Goal: Transaction & Acquisition: Purchase product/service

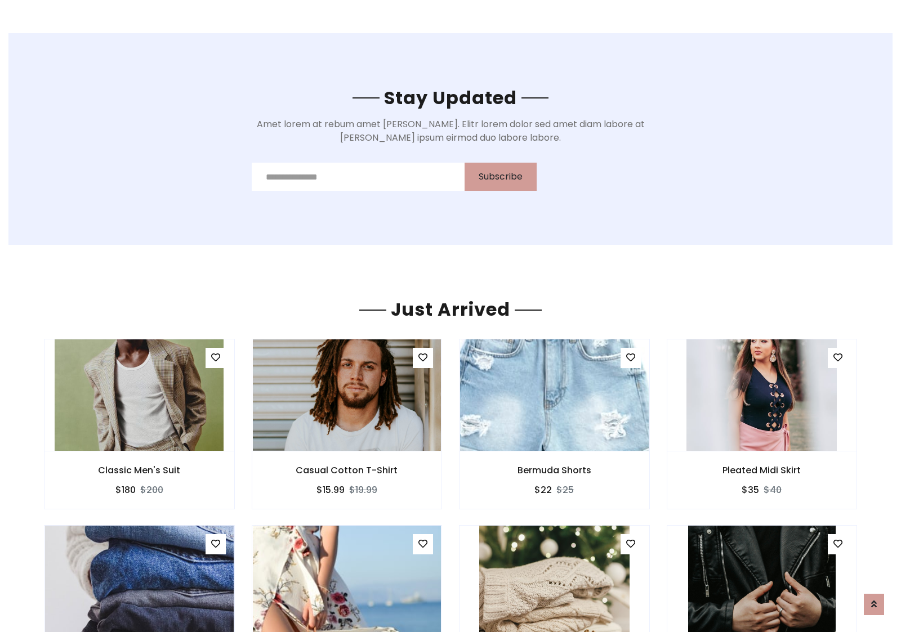
scroll to position [1319, 0]
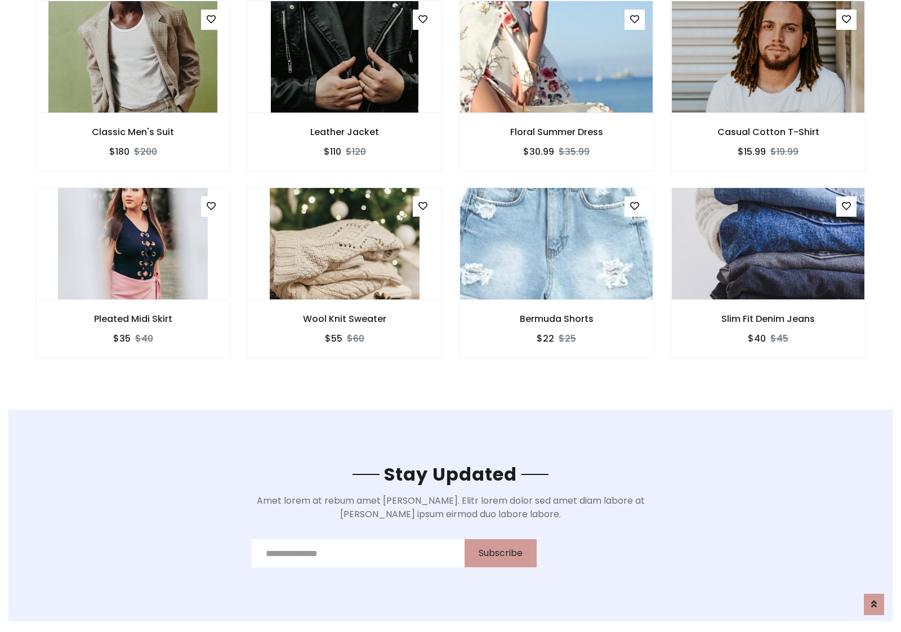
click at [450, 191] on div "Bermuda Shorts $22 $25" at bounding box center [556, 280] width 212 height 186
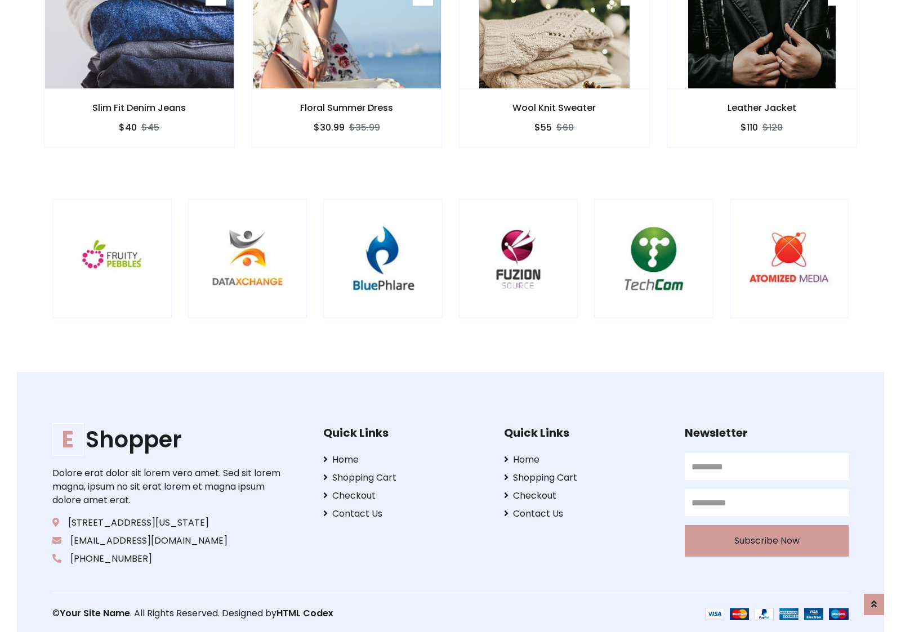
scroll to position [2143, 0]
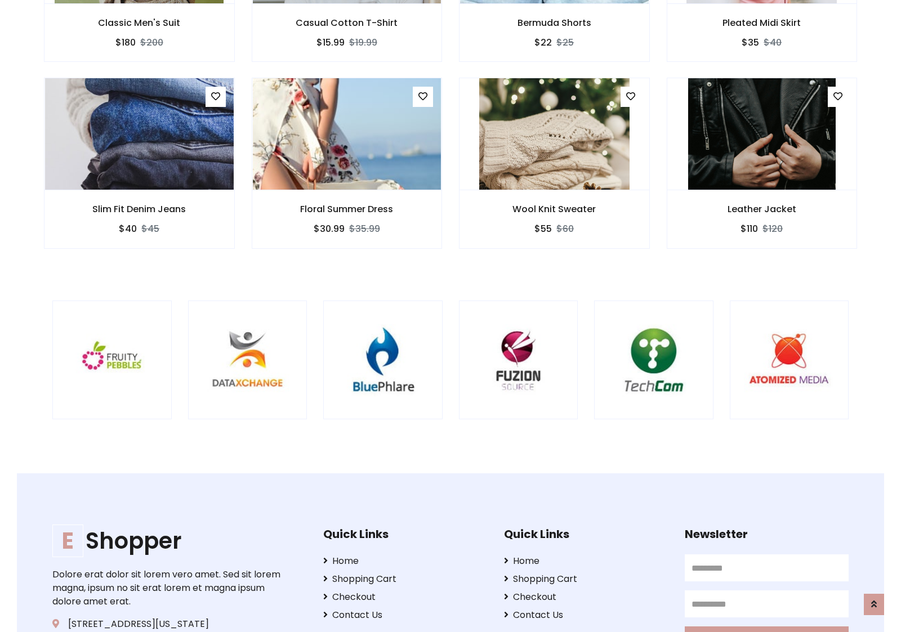
click at [450, 316] on div at bounding box center [594, 360] width 2708 height 119
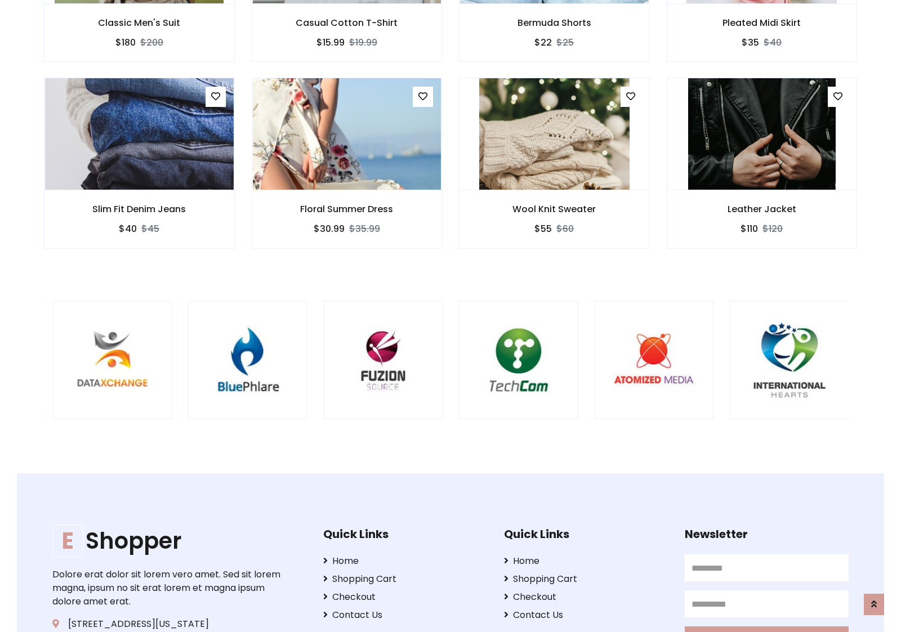
click at [450, 316] on div at bounding box center [459, 360] width 2708 height 119
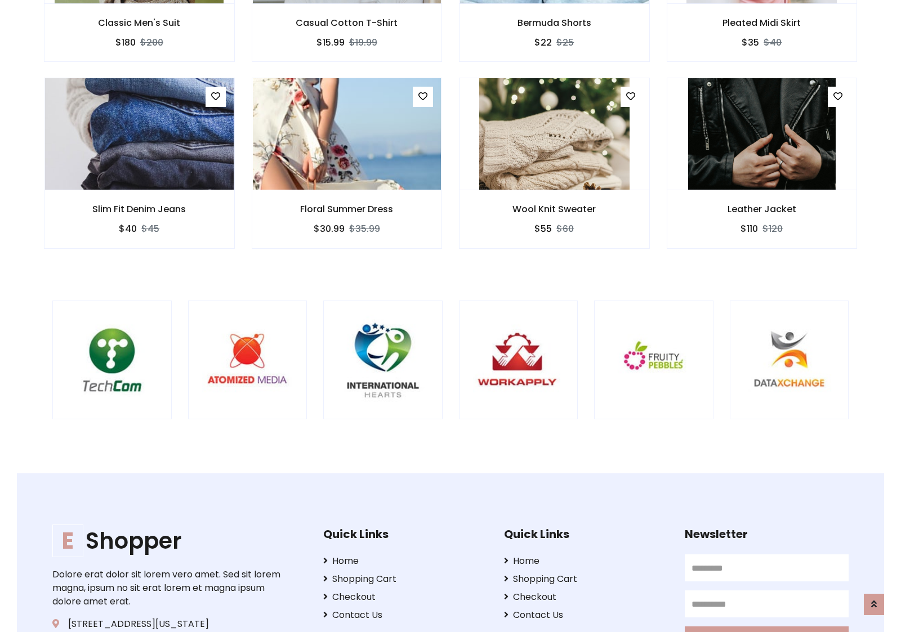
scroll to position [0, 0]
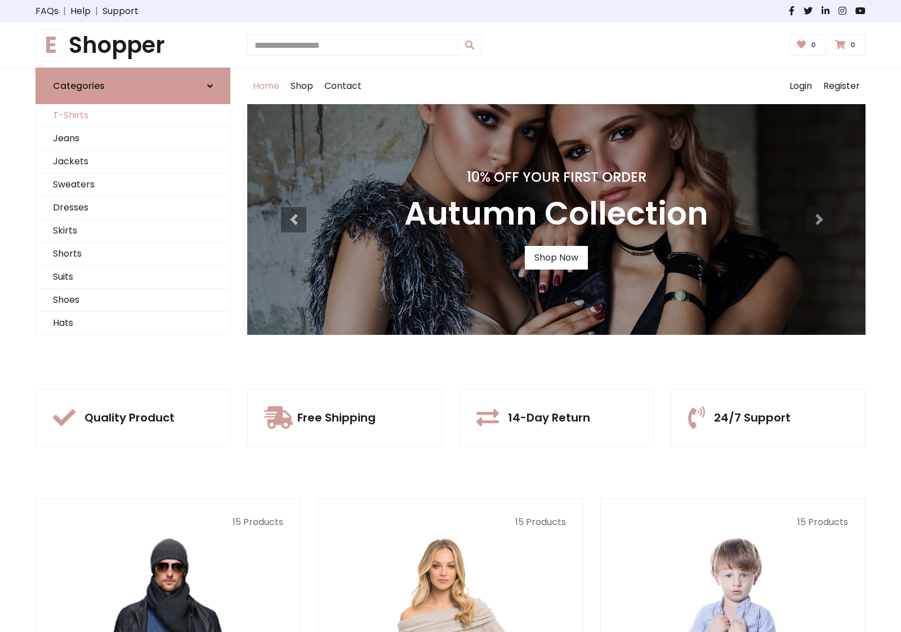
click at [133, 115] on link "T-Shirts" at bounding box center [133, 115] width 194 height 23
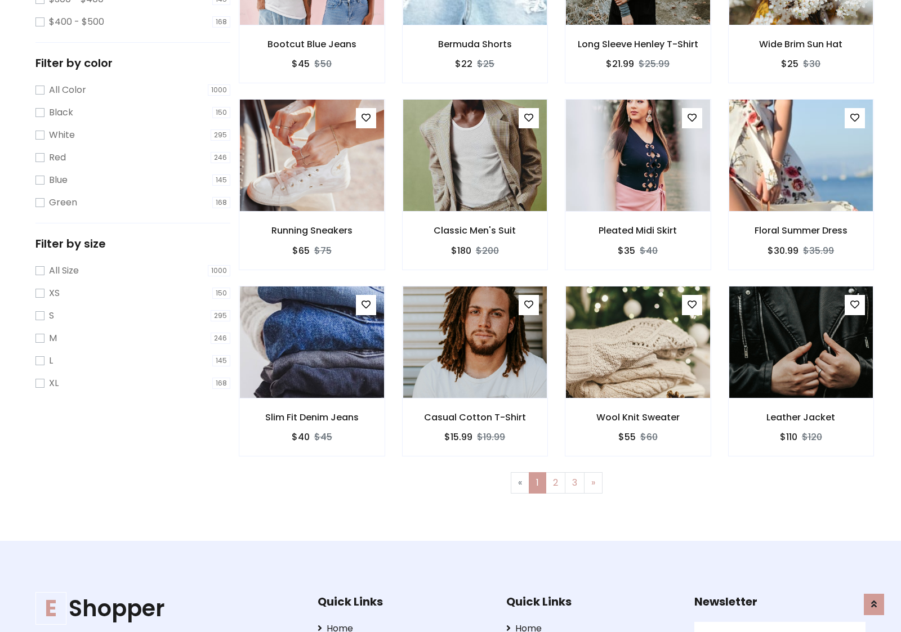
scroll to position [452, 0]
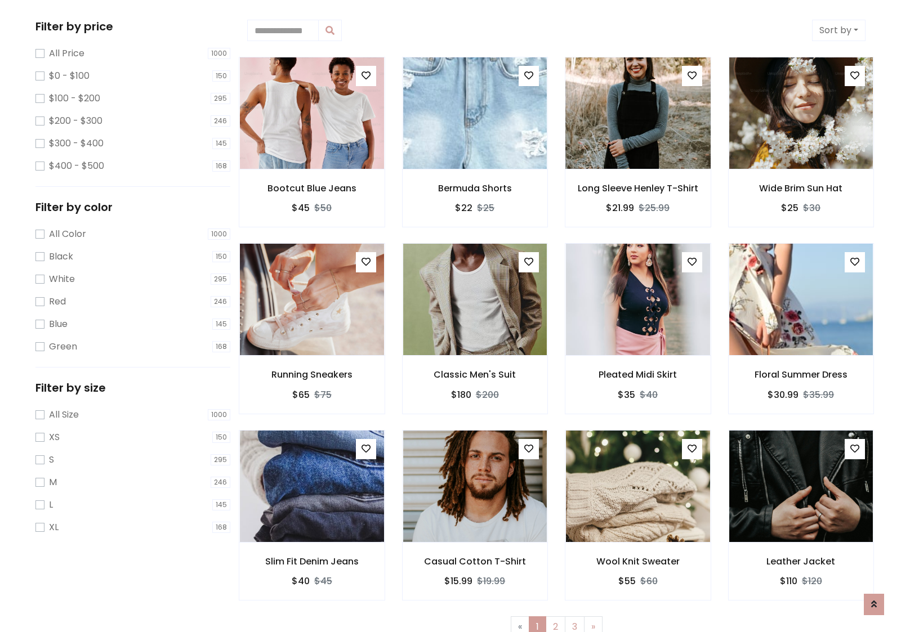
scroll to position [0, 0]
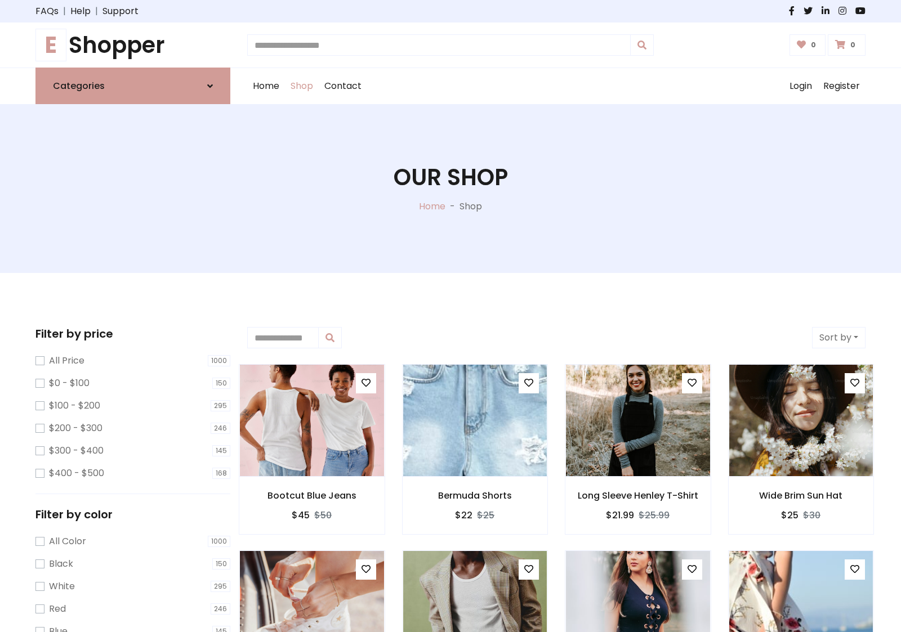
click at [133, 45] on h1 "E Shopper" at bounding box center [132, 45] width 195 height 27
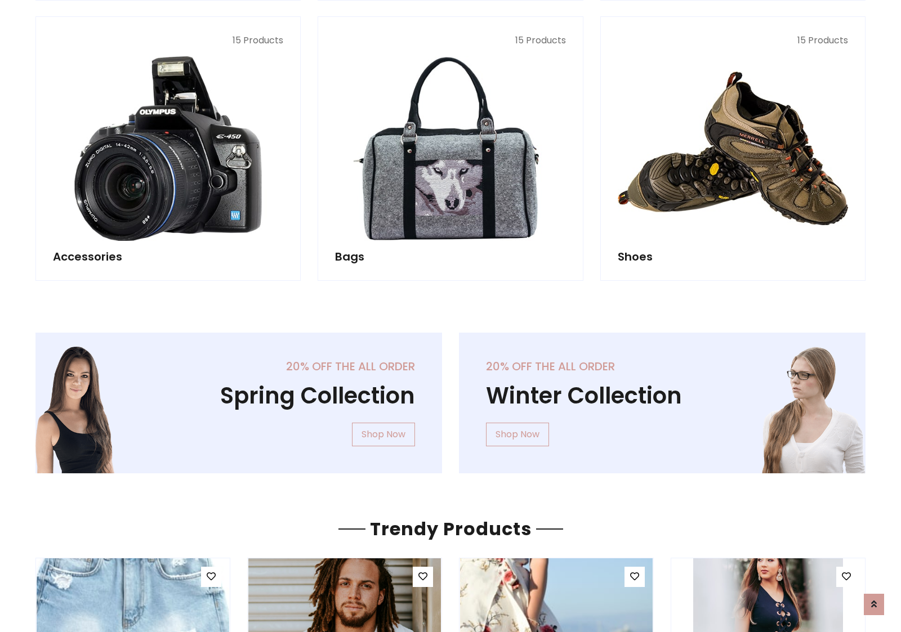
scroll to position [1094, 0]
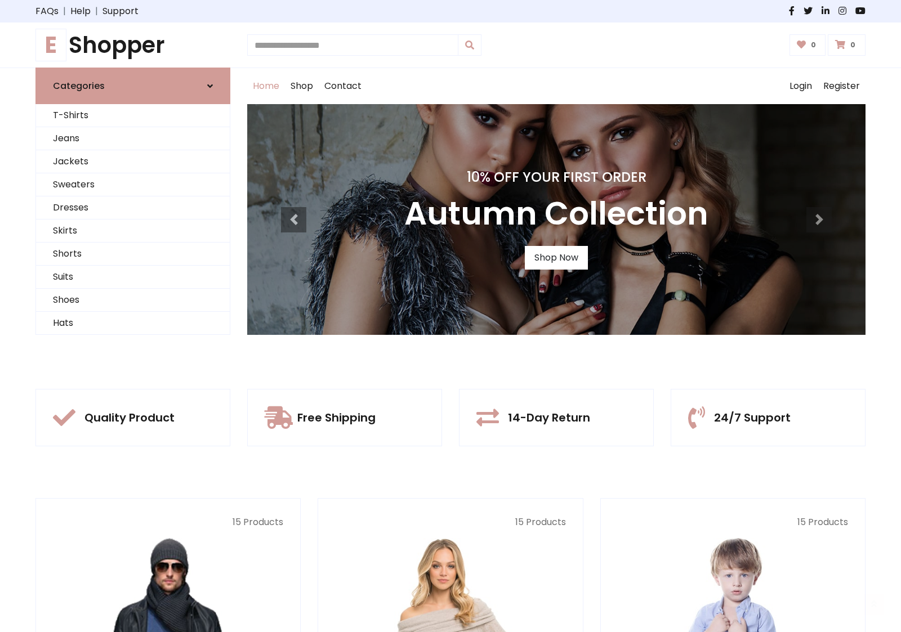
scroll to position [369, 0]
